Goal: Transaction & Acquisition: Purchase product/service

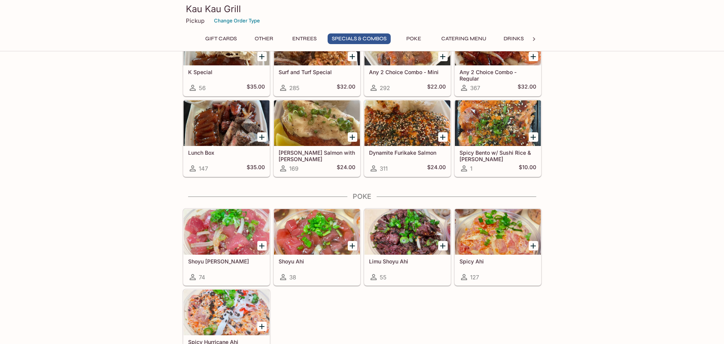
scroll to position [1102, 0]
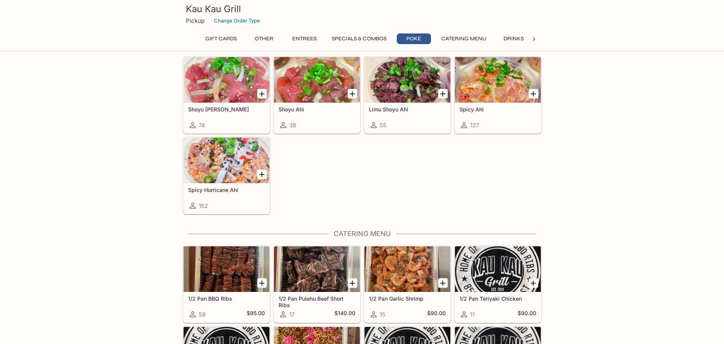
click at [222, 160] on div at bounding box center [227, 161] width 86 height 46
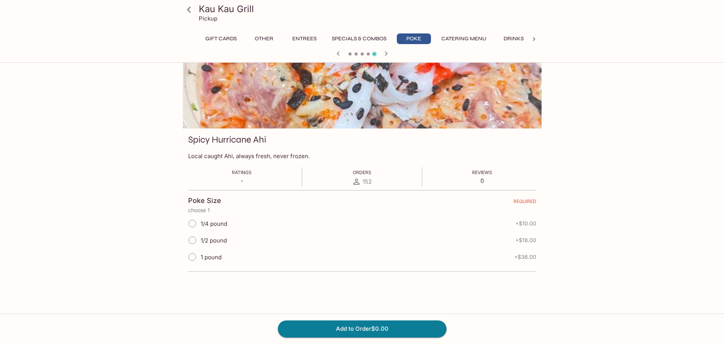
scroll to position [66, 0]
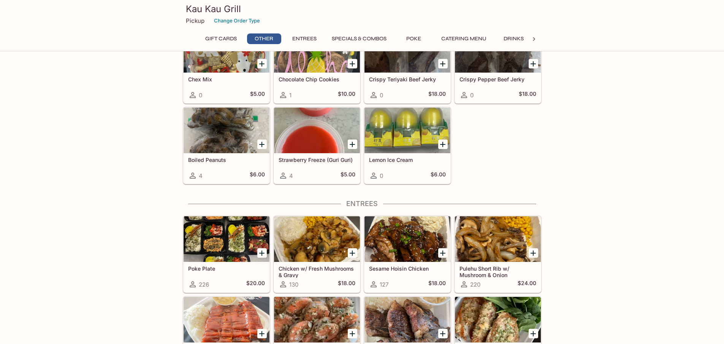
scroll to position [394, 0]
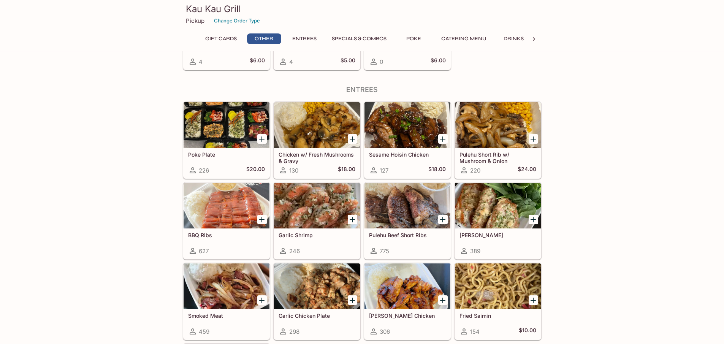
click at [214, 131] on div at bounding box center [227, 125] width 86 height 46
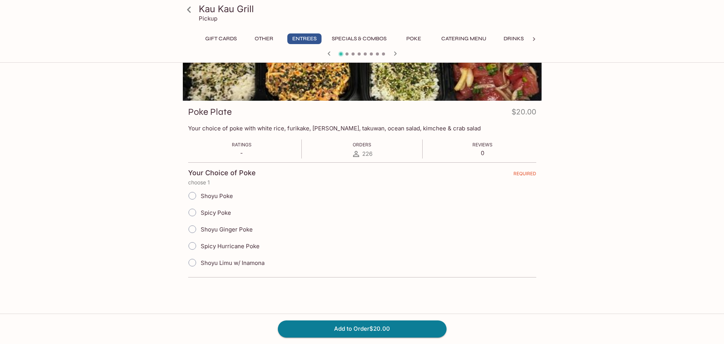
scroll to position [66, 0]
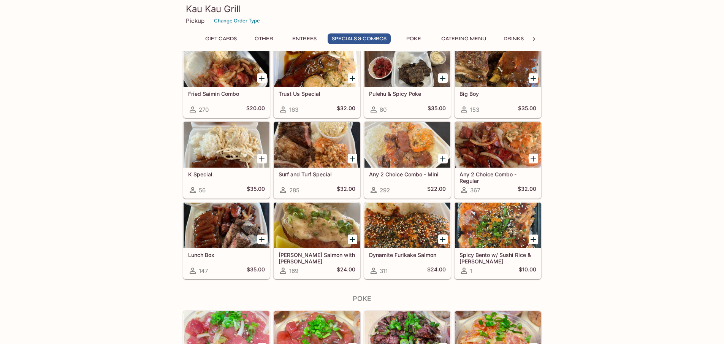
scroll to position [888, 0]
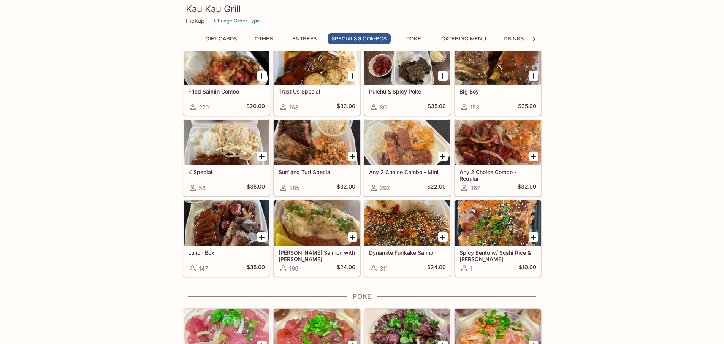
click at [484, 231] on div at bounding box center [498, 223] width 86 height 46
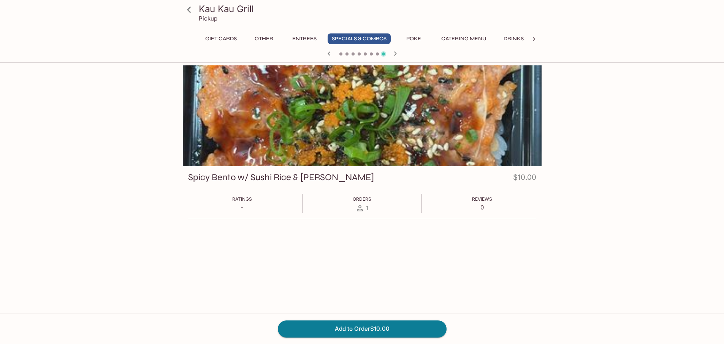
scroll to position [66, 0]
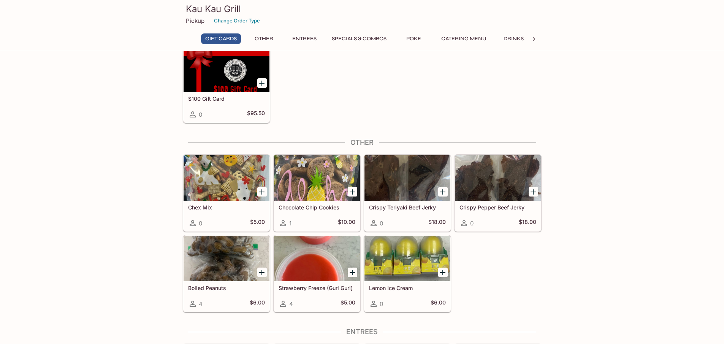
scroll to position [342, 0]
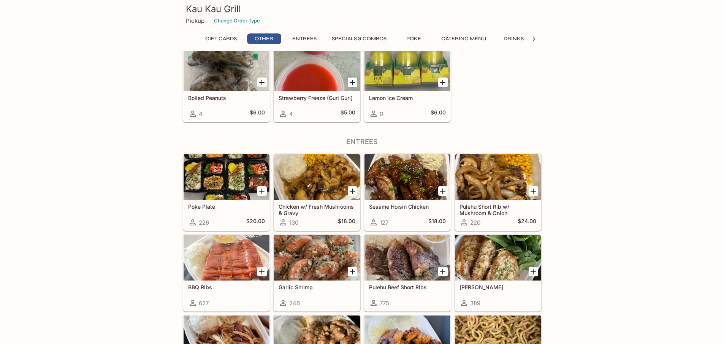
click at [219, 173] on div at bounding box center [227, 177] width 86 height 46
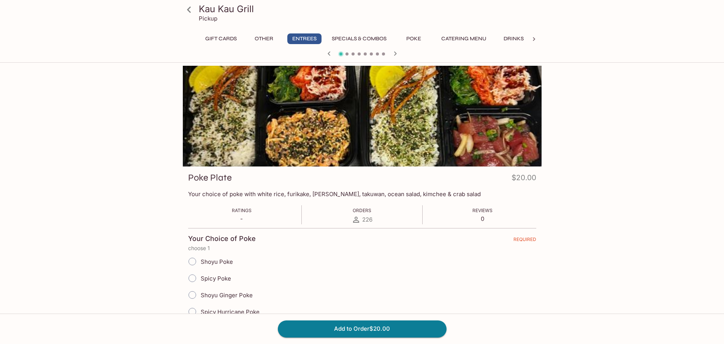
scroll to position [66, 0]
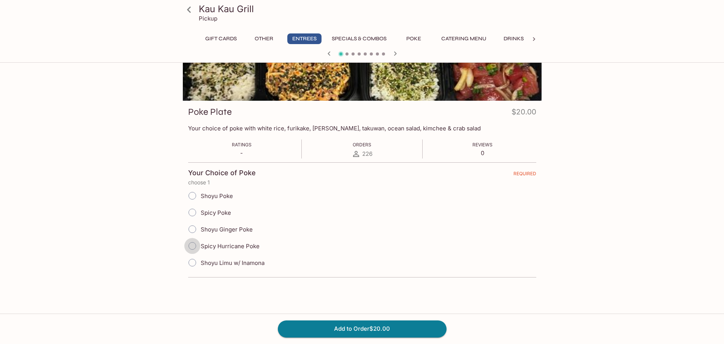
click at [190, 247] on input "Spicy Hurricane Poke" at bounding box center [192, 246] width 16 height 16
radio input "true"
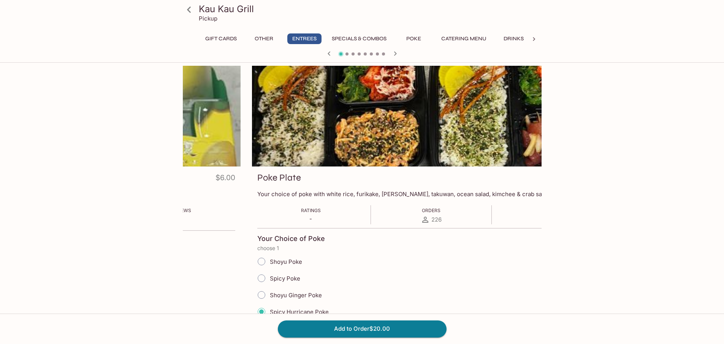
drag, startPoint x: 333, startPoint y: 190, endPoint x: 508, endPoint y: 191, distance: 174.8
click at [479, 191] on p "Your choice of poke with white rice, furikake, [PERSON_NAME], takuwan, ocean sa…" at bounding box center [431, 193] width 348 height 7
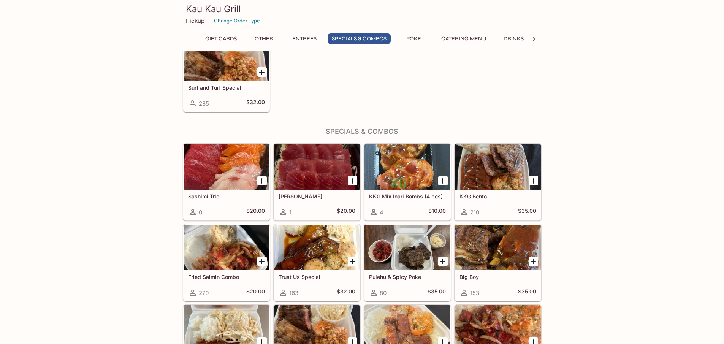
scroll to position [812, 0]
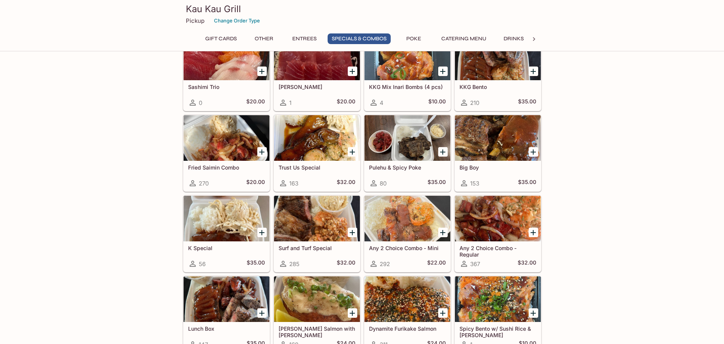
click at [309, 231] on div at bounding box center [317, 219] width 86 height 46
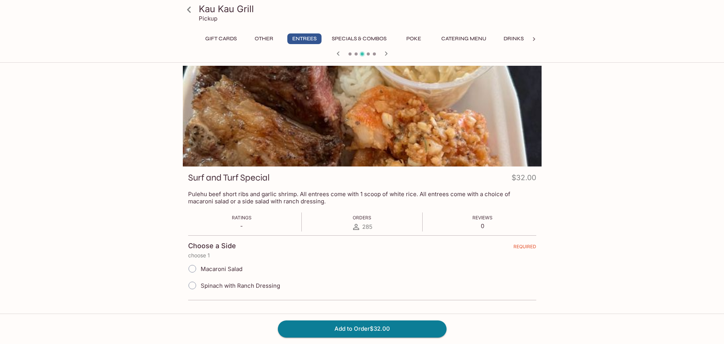
scroll to position [66, 0]
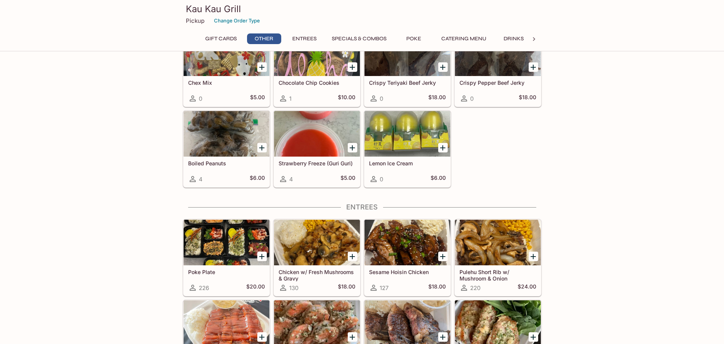
scroll to position [342, 0]
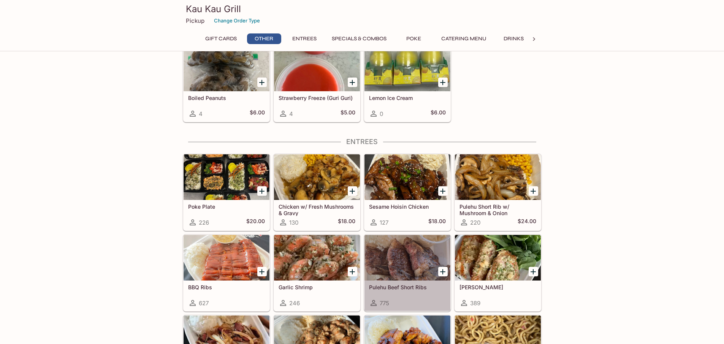
click at [390, 255] on div at bounding box center [407, 258] width 86 height 46
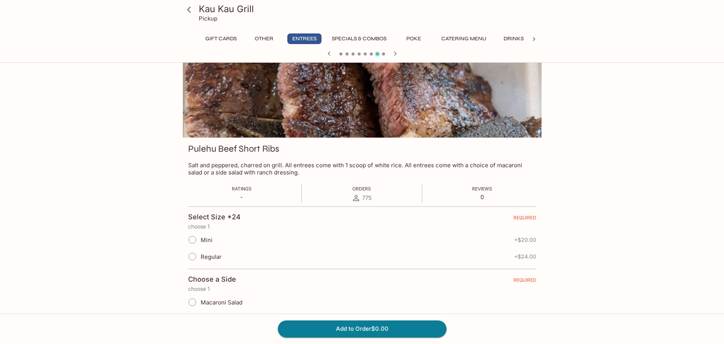
scroll to position [38, 0]
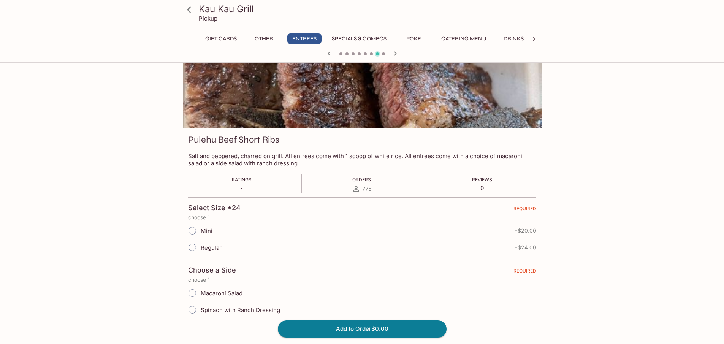
click at [191, 250] on input "Regular" at bounding box center [192, 247] width 16 height 16
radio input "true"
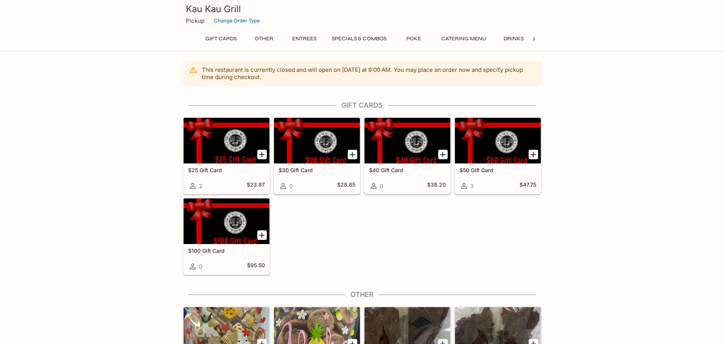
scroll to position [546, 0]
